Goal: Subscribe to service/newsletter

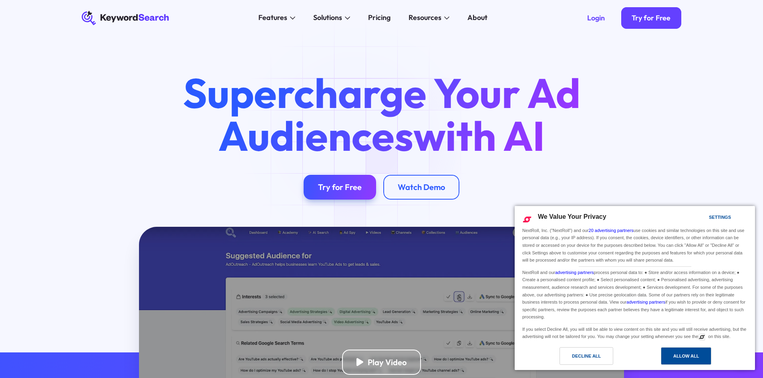
click at [686, 358] on div "Allow All" at bounding box center [686, 356] width 26 height 9
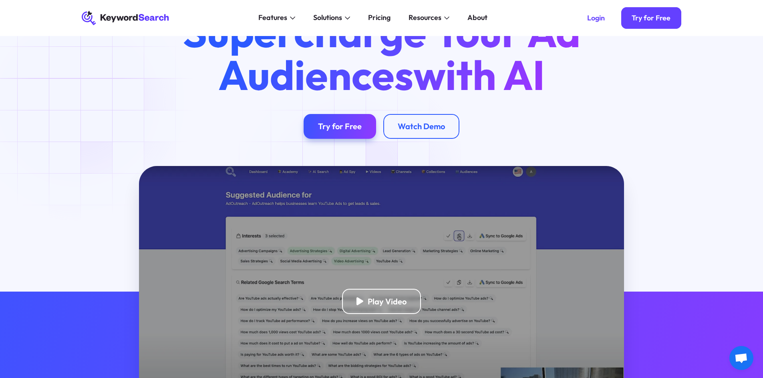
scroll to position [40, 0]
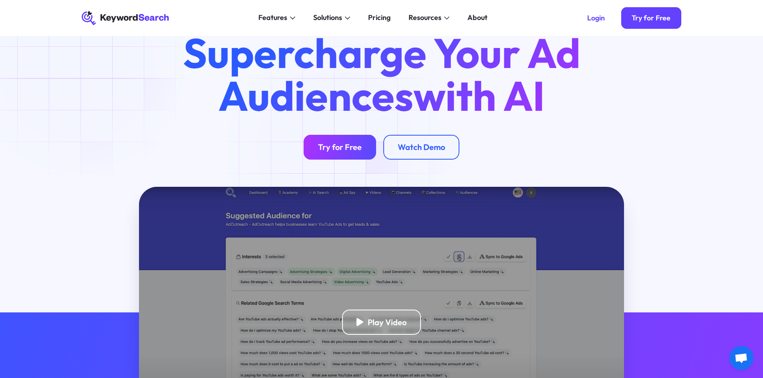
click at [338, 149] on div "Try for Free" at bounding box center [340, 147] width 44 height 10
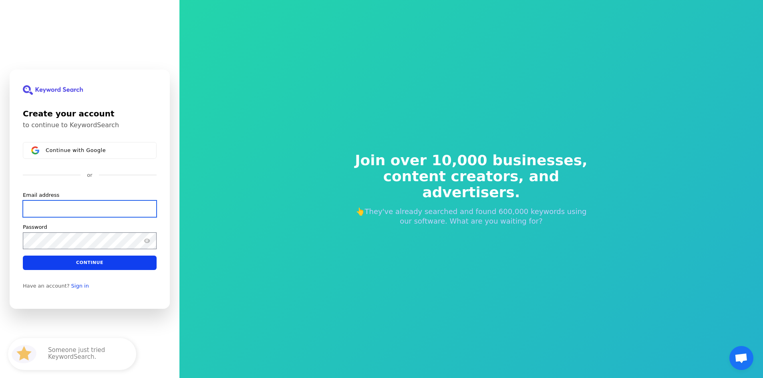
click at [82, 212] on input "Email address" at bounding box center [90, 208] width 134 height 17
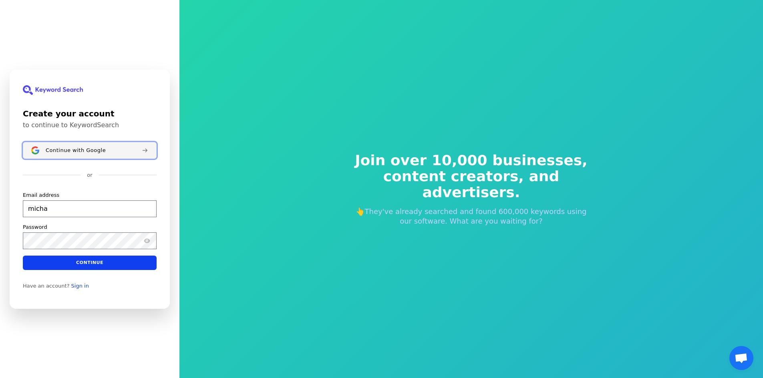
click at [78, 150] on span "Continue with Google" at bounding box center [76, 150] width 60 height 6
type input "micha"
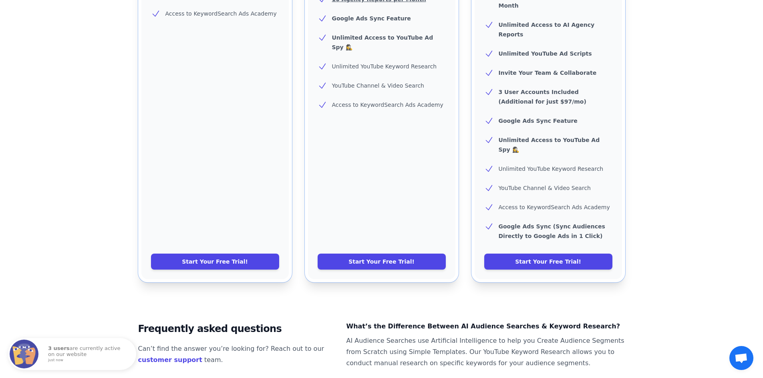
scroll to position [464, 0]
